Goal: Find specific page/section: Find specific page/section

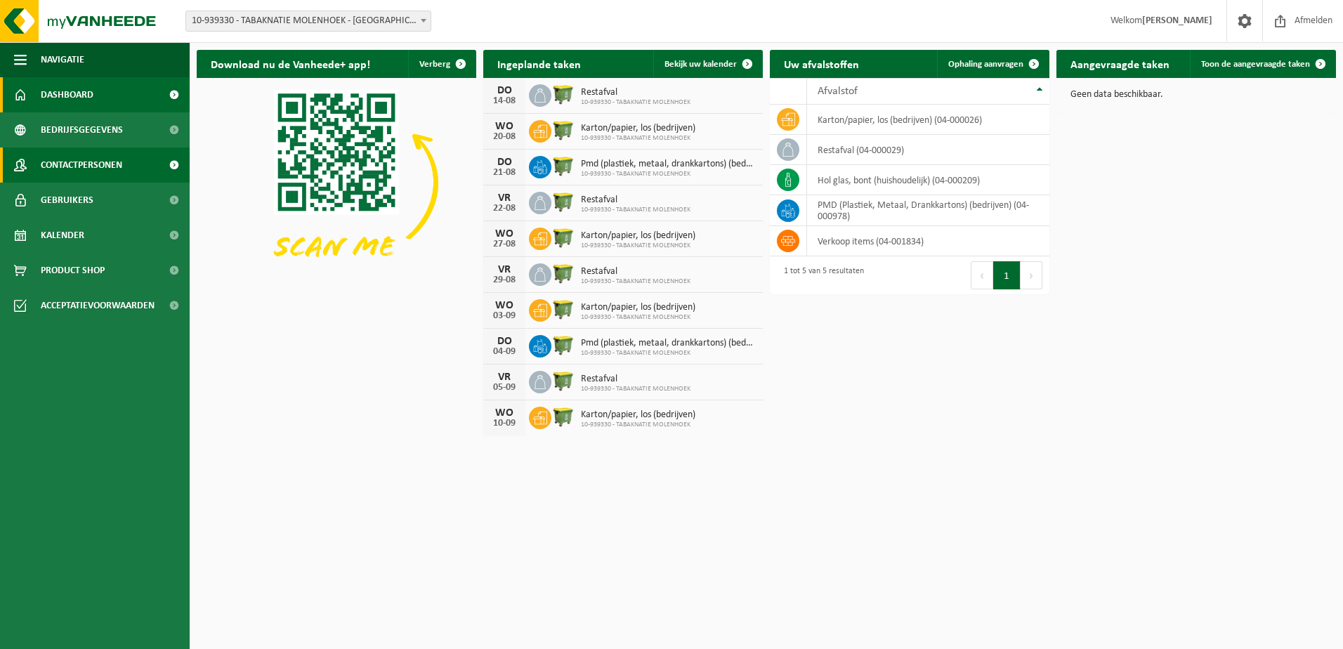
click at [81, 164] on span "Contactpersonen" at bounding box center [81, 164] width 81 height 35
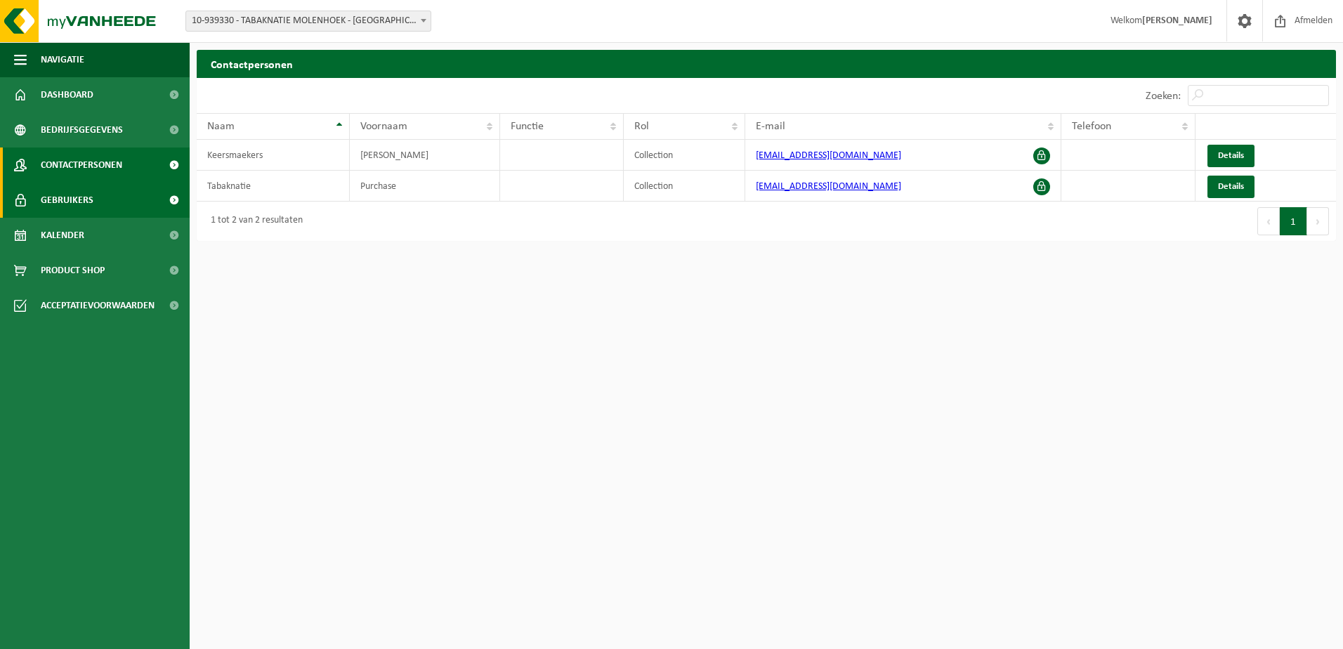
click at [64, 199] on span "Gebruikers" at bounding box center [67, 200] width 53 height 35
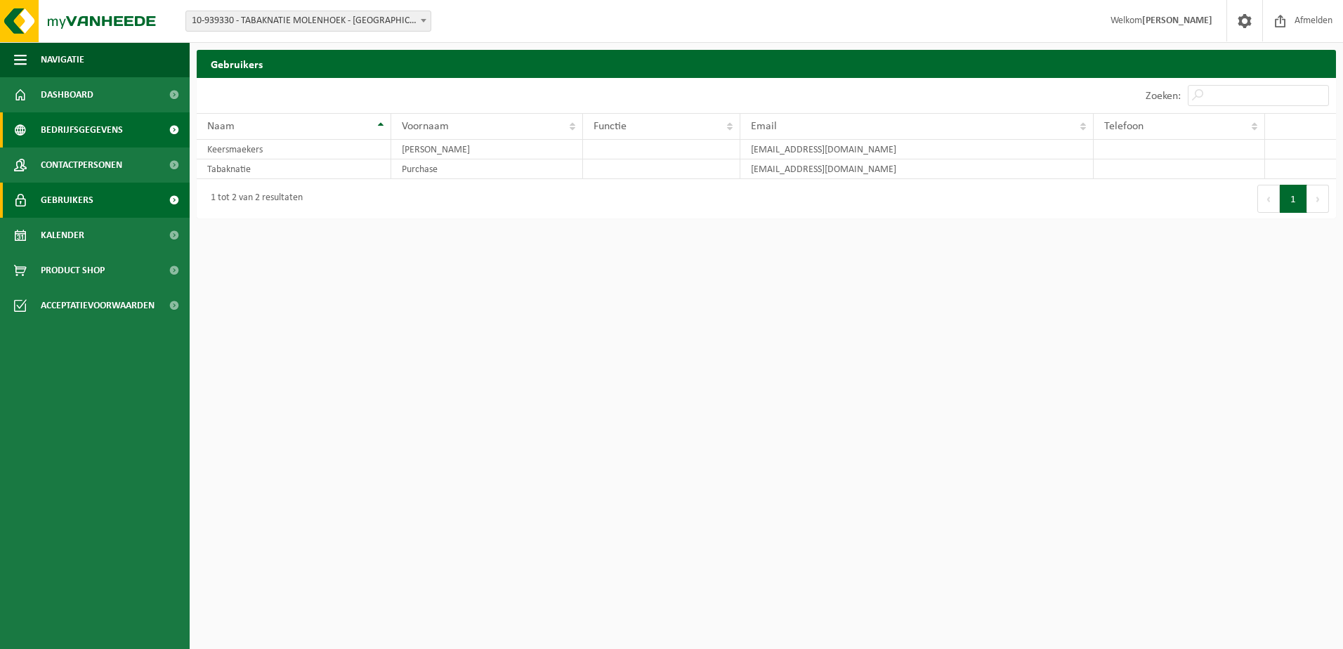
click at [56, 133] on span "Bedrijfsgegevens" at bounding box center [82, 129] width 82 height 35
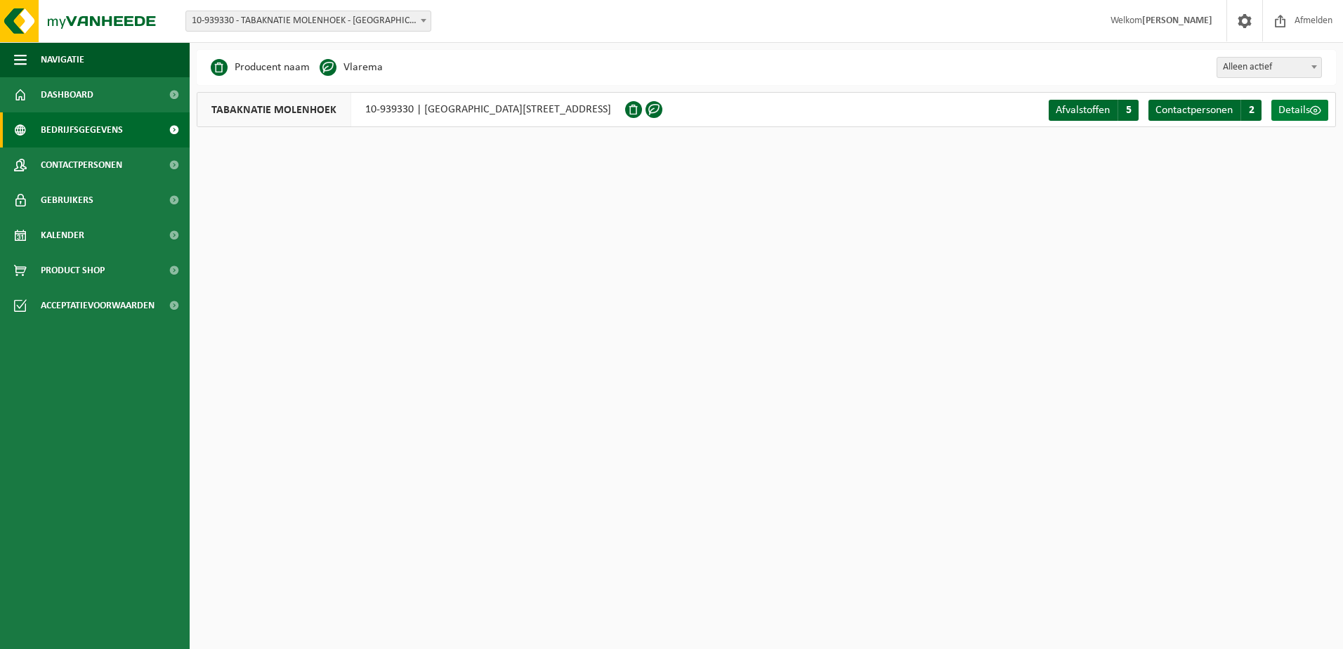
click at [1313, 107] on span at bounding box center [1315, 110] width 11 height 11
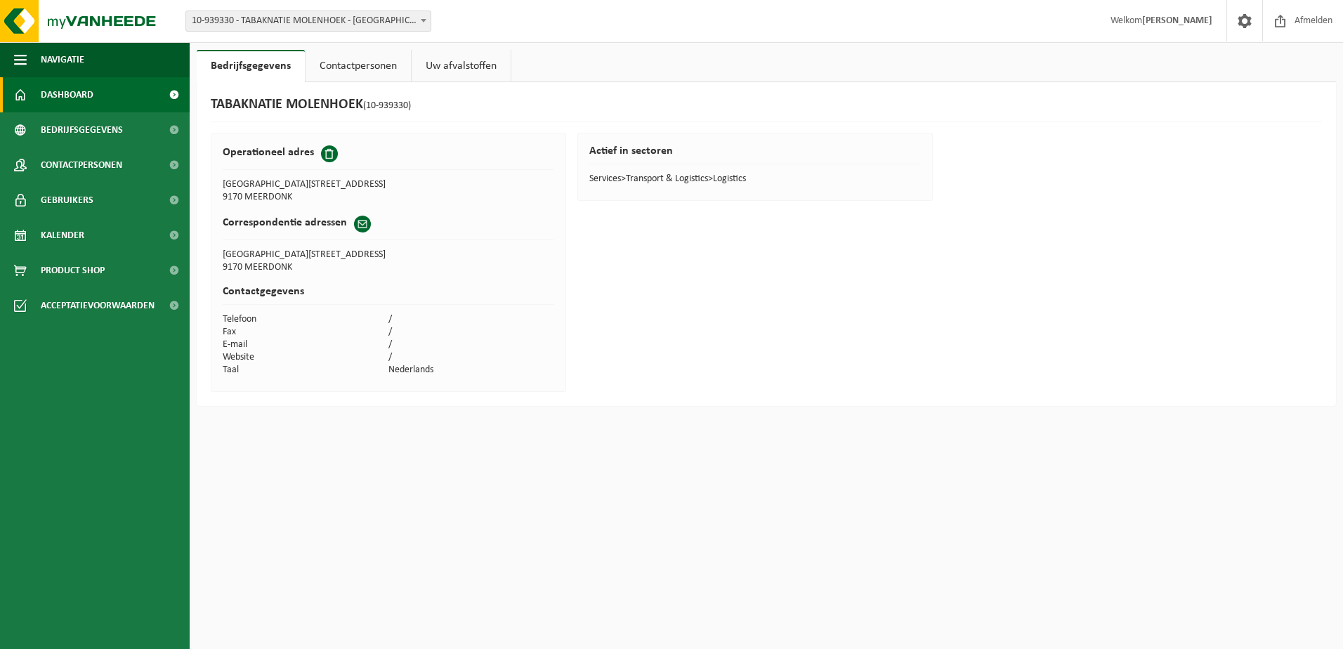
click at [70, 94] on span "Dashboard" at bounding box center [67, 94] width 53 height 35
